Goal: Check status: Check status

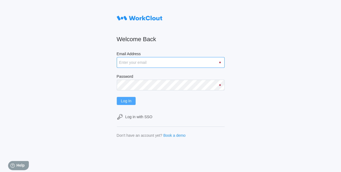
type input "[EMAIL_ADDRESS][DOMAIN_NAME]"
click at [131, 102] on span "Log In" at bounding box center [126, 101] width 11 height 4
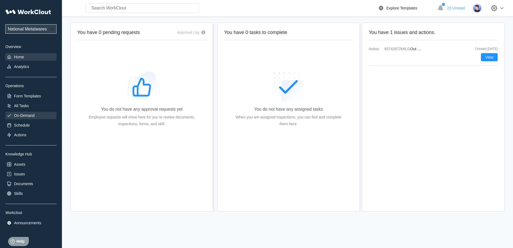
click at [22, 118] on div "On-Demand" at bounding box center [30, 116] width 51 height 8
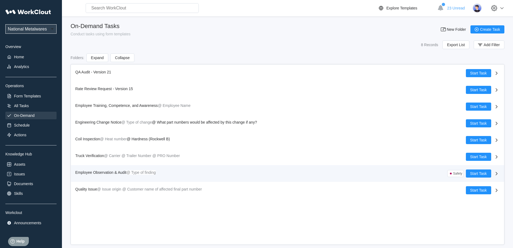
click at [132, 171] on mark "@ Type of finding" at bounding box center [140, 172] width 29 height 4
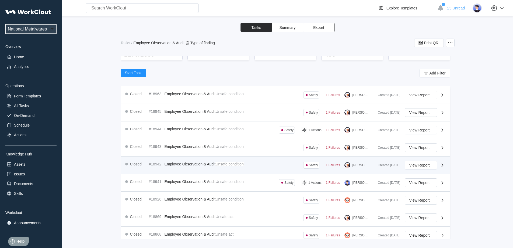
scroll to position [54, 0]
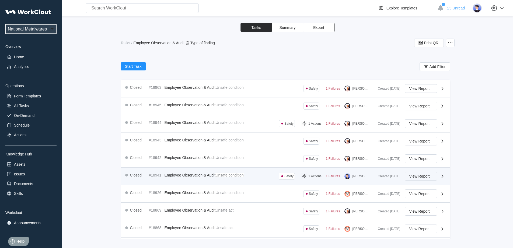
click at [341, 172] on span "View Report" at bounding box center [420, 176] width 20 height 4
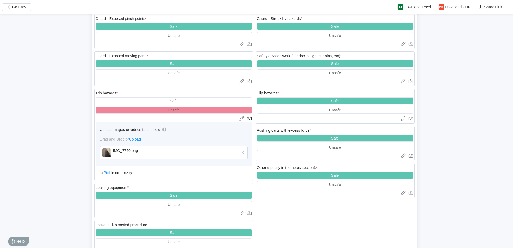
scroll to position [1024, 0]
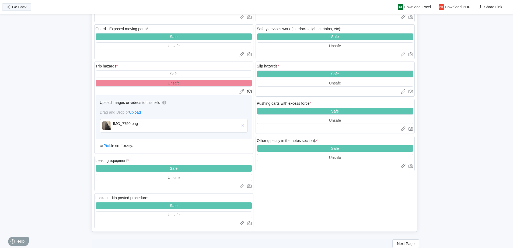
click at [25, 10] on button "Go Back" at bounding box center [16, 7] width 29 height 8
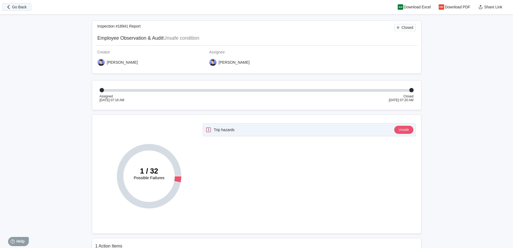
click at [22, 8] on span "Go Back" at bounding box center [19, 7] width 15 height 4
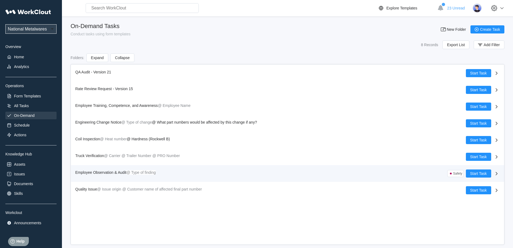
click at [123, 171] on span "Employee Observation & Audit" at bounding box center [100, 172] width 51 height 4
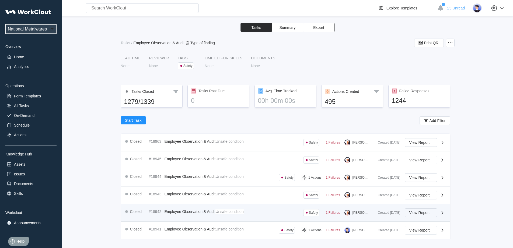
click at [341, 172] on span "View Report" at bounding box center [420, 212] width 20 height 4
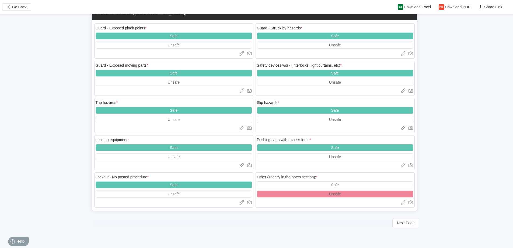
scroll to position [945, 0]
click at [341, 172] on span "Next Page" at bounding box center [406, 222] width 18 height 4
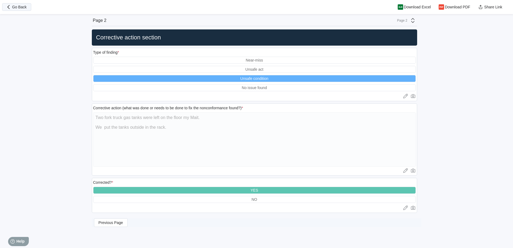
click at [23, 8] on span "Go Back" at bounding box center [19, 7] width 15 height 4
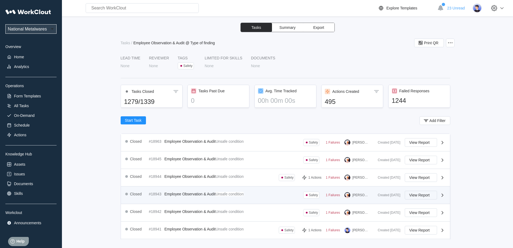
click at [341, 172] on span "View Report" at bounding box center [420, 195] width 20 height 4
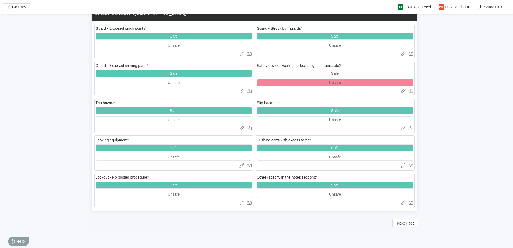
scroll to position [945, 0]
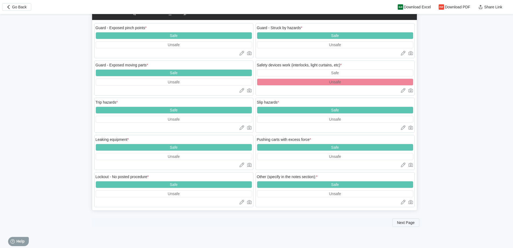
click at [341, 172] on button "Next Page" at bounding box center [406, 222] width 27 height 9
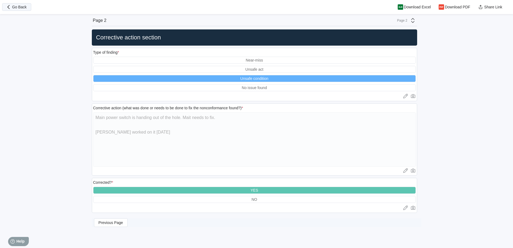
click at [21, 5] on span "Go Back" at bounding box center [19, 7] width 15 height 4
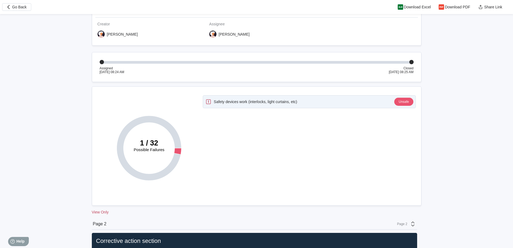
scroll to position [27, 0]
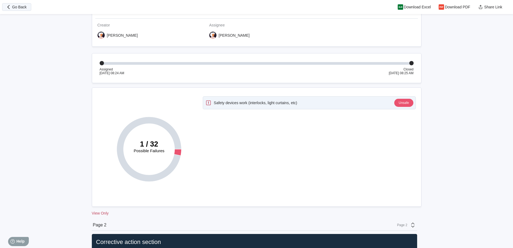
click at [24, 7] on span "Go Back" at bounding box center [19, 7] width 15 height 4
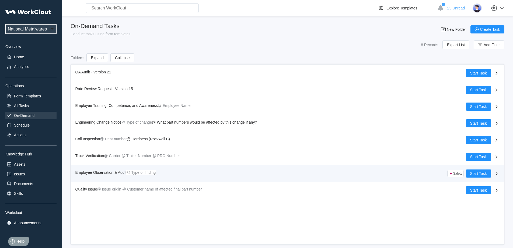
click at [120, 171] on span "Employee Observation & Audit" at bounding box center [100, 172] width 51 height 4
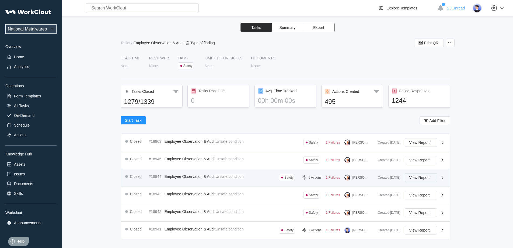
click at [341, 172] on span "View Report" at bounding box center [420, 177] width 20 height 4
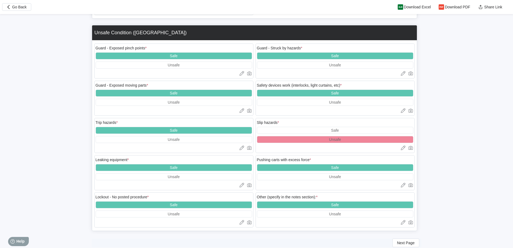
scroll to position [970, 0]
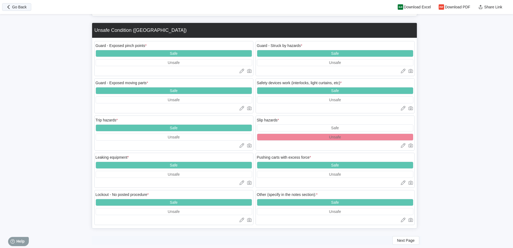
click at [20, 7] on span "Go Back" at bounding box center [19, 7] width 15 height 4
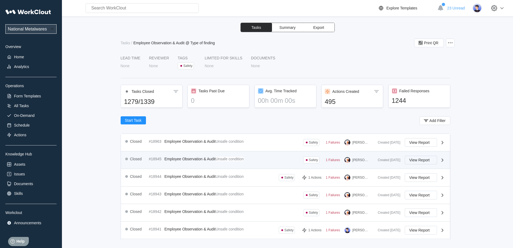
click at [341, 159] on span "View Report" at bounding box center [420, 160] width 20 height 4
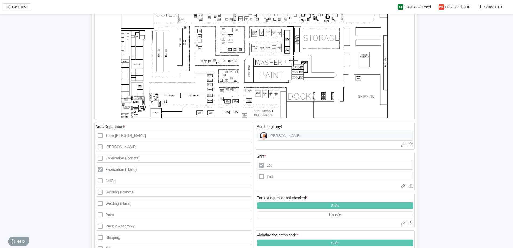
scroll to position [352, 0]
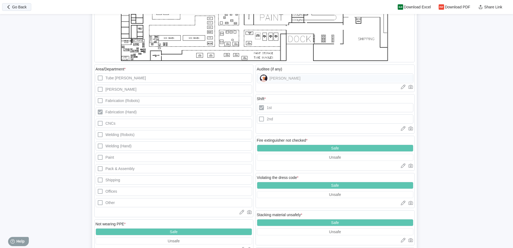
click at [18, 9] on button "Go Back" at bounding box center [16, 7] width 29 height 8
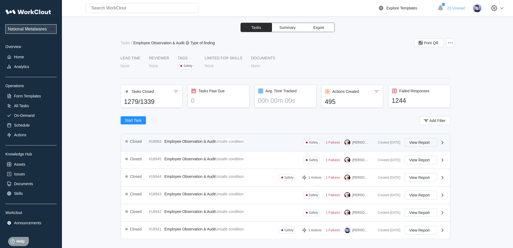
click at [341, 143] on span "View Report" at bounding box center [420, 142] width 20 height 4
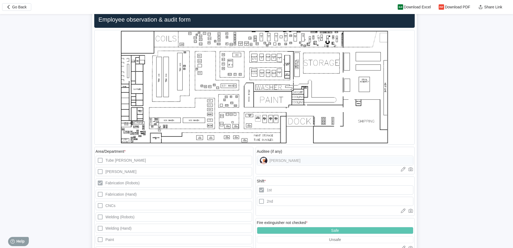
scroll to position [404, 0]
